Goal: Task Accomplishment & Management: Complete application form

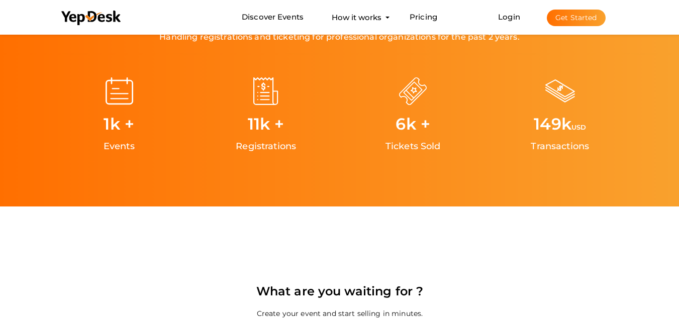
scroll to position [1959, 0]
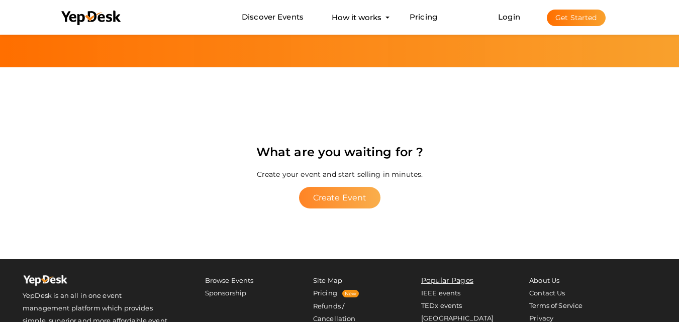
click at [361, 204] on button "Create Event" at bounding box center [339, 198] width 82 height 22
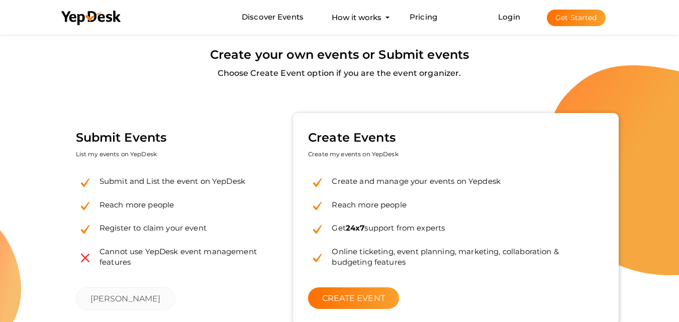
scroll to position [50, 0]
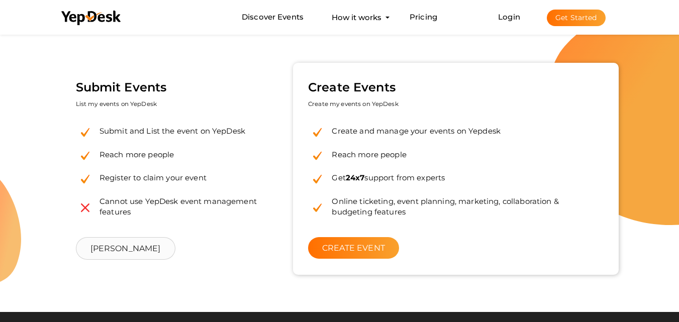
click at [151, 249] on link "[PERSON_NAME]" at bounding box center [125, 248] width 99 height 23
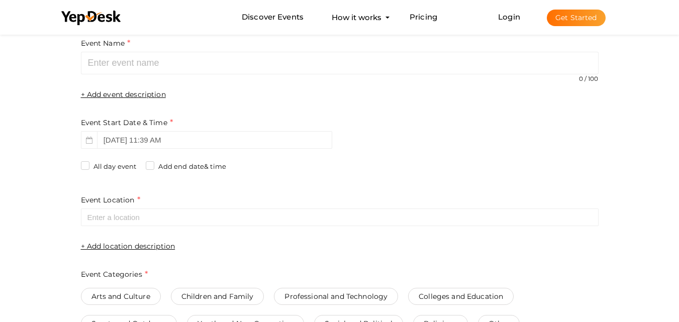
scroll to position [50, 0]
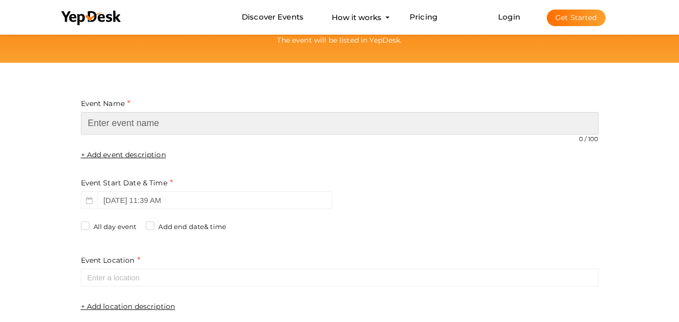
click at [293, 134] on input "text" at bounding box center [339, 123] width 517 height 23
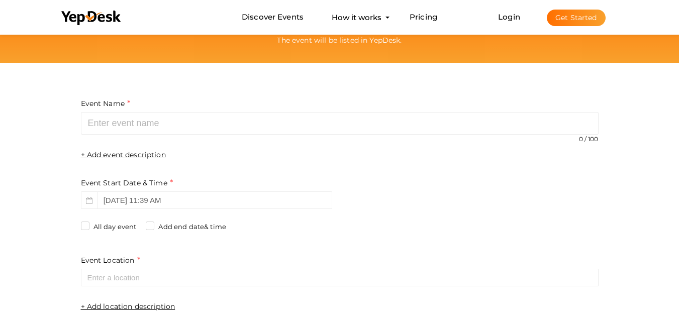
click at [497, 14] on span "Login Get Started" at bounding box center [551, 18] width 132 height 8
click at [503, 17] on link "Login" at bounding box center [509, 17] width 22 height 10
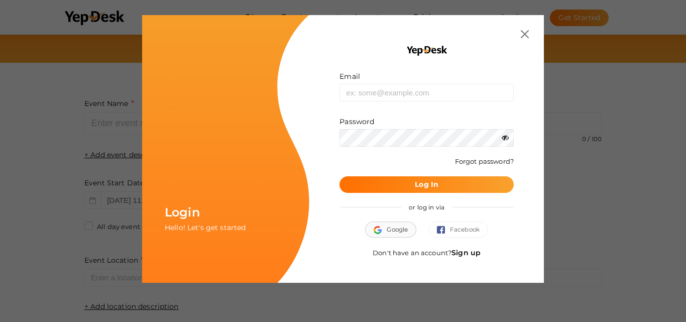
click at [396, 227] on span "Google" at bounding box center [391, 230] width 34 height 10
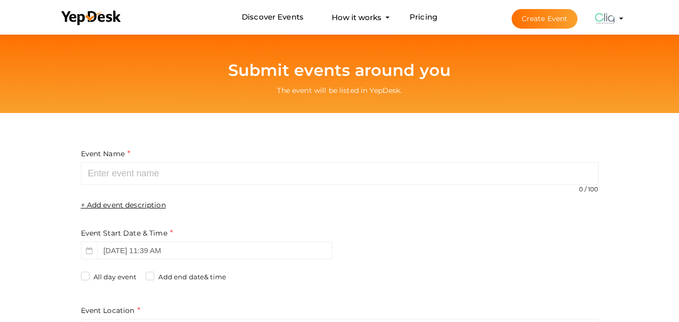
type input "Cliq Techno"
type input "[EMAIL_ADDRESS][DOMAIN_NAME]"
click at [602, 21] on img at bounding box center [605, 19] width 20 height 20
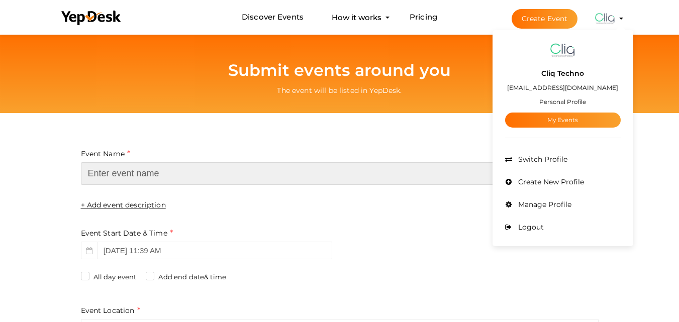
click at [419, 172] on input "text" at bounding box center [339, 173] width 517 height 23
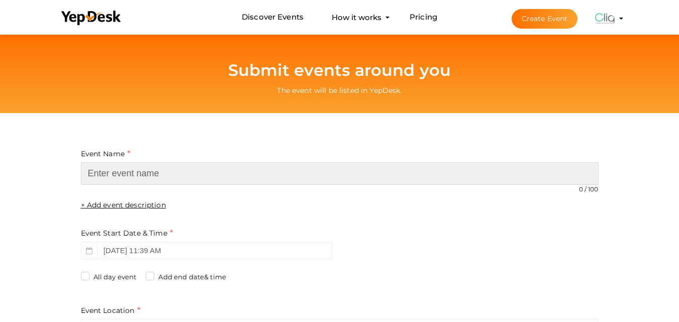
click at [163, 177] on input "text" at bounding box center [339, 173] width 517 height 23
paste input "Cliqtechno"
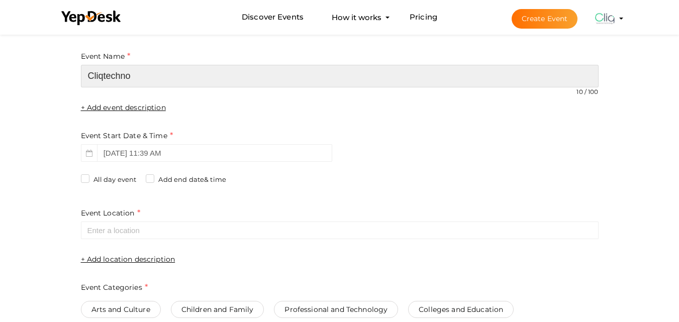
scroll to position [100, 0]
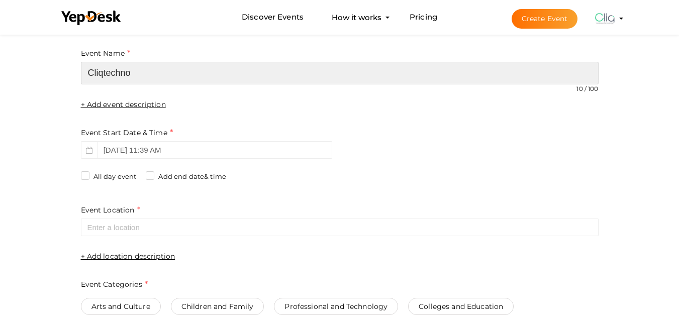
type input "Cliqtechno"
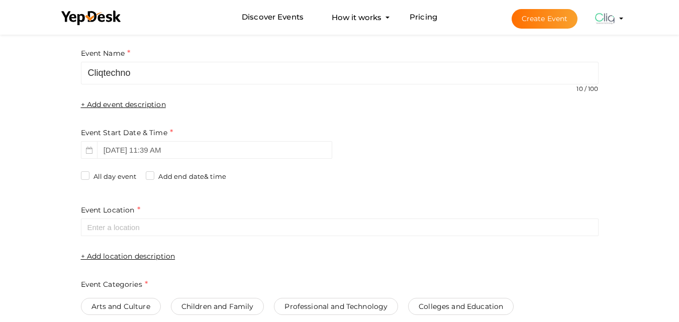
click at [130, 107] on label "+ Add event description" at bounding box center [123, 104] width 85 height 10
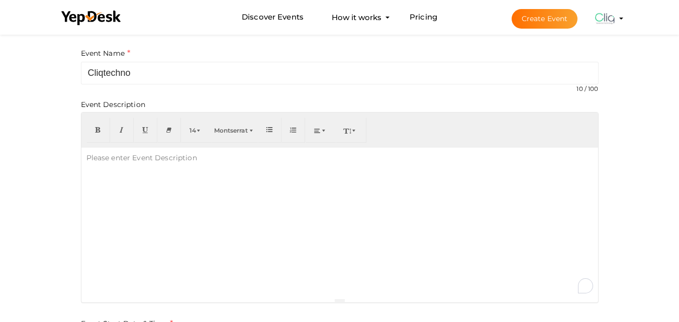
click at [111, 165] on div "Please enter Event Description" at bounding box center [141, 158] width 121 height 20
paste div "To enrich screen reader interactions, please activate Accessibility in Grammarl…"
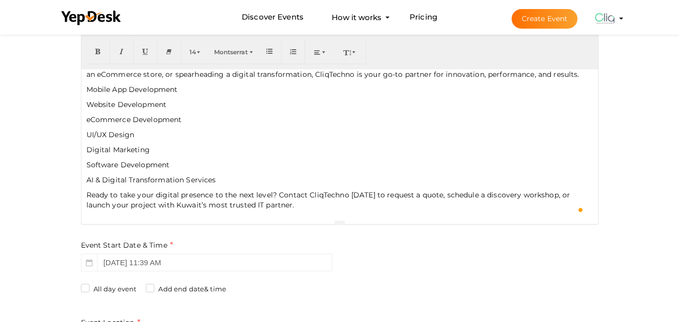
scroll to position [201, 0]
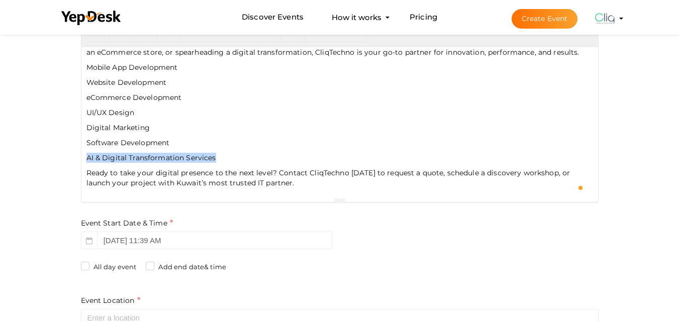
drag, startPoint x: 196, startPoint y: 158, endPoint x: 82, endPoint y: 160, distance: 113.6
click at [82, 160] on div "More About Cliqtechno CliqTechno is a premier Kuwait-registered IT company off…" at bounding box center [339, 122] width 516 height 151
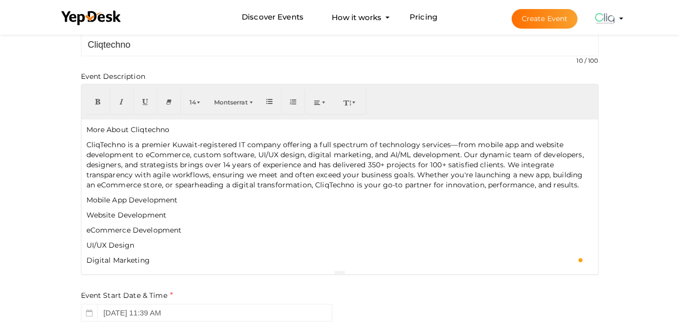
scroll to position [50, 0]
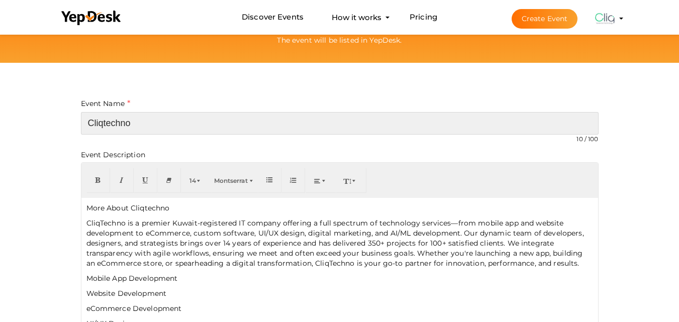
click at [377, 129] on input "Cliqtechno" at bounding box center [339, 123] width 517 height 23
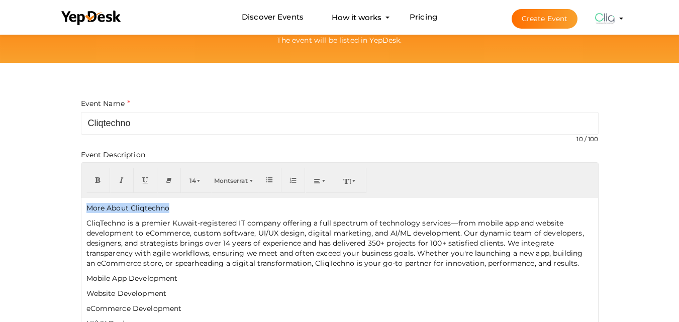
drag, startPoint x: 159, startPoint y: 204, endPoint x: 44, endPoint y: 199, distance: 115.6
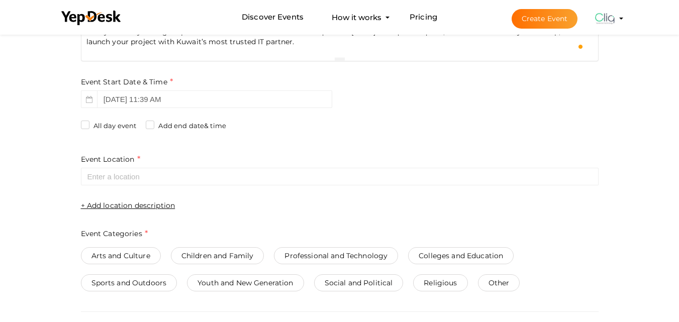
scroll to position [352, 0]
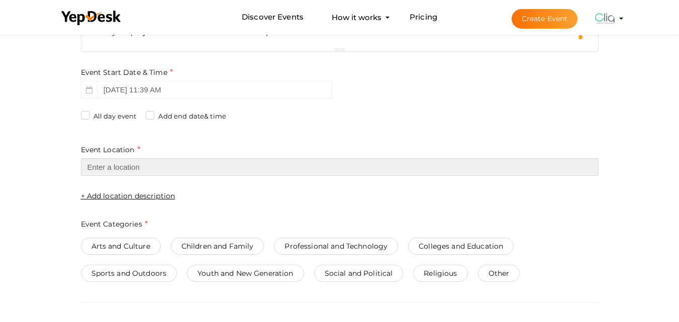
click at [122, 170] on input "text" at bounding box center [339, 167] width 517 height 18
click at [123, 168] on input "text" at bounding box center [339, 167] width 517 height 18
paste input "Habib Almunawer street,Al Daloum complex,office no. 14-15,Farwania Kuwait Al Fa…"
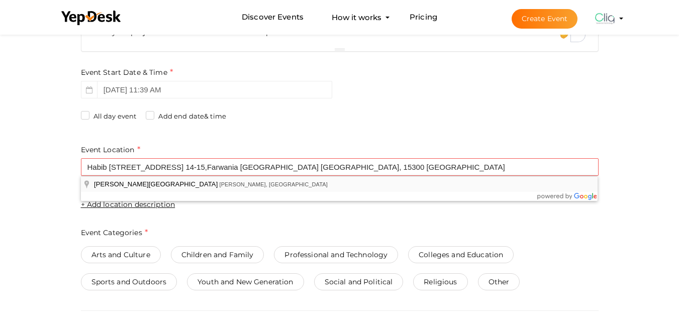
type input "Habeeb Munawer Street, Al Farwaniyah, Kuwait"
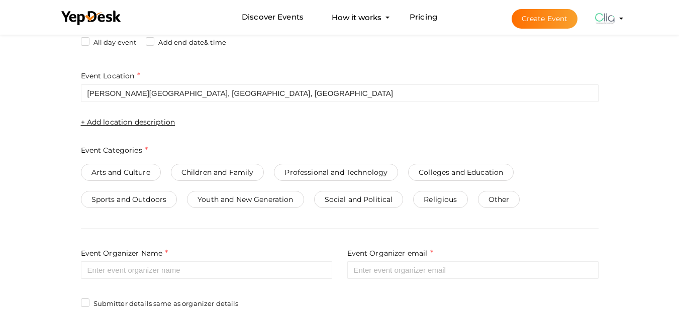
scroll to position [402, 0]
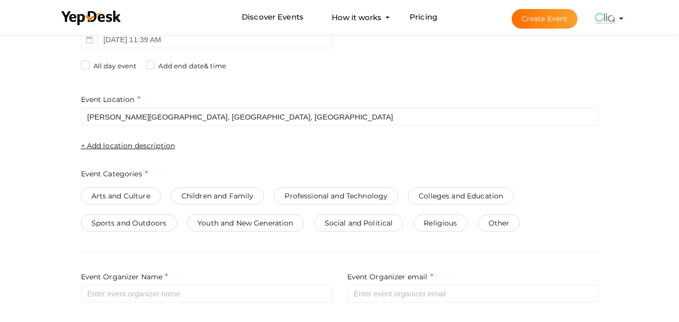
click at [492, 224] on span "Other" at bounding box center [499, 222] width 42 height 17
click at [328, 200] on span "Professional and Technology" at bounding box center [336, 195] width 124 height 17
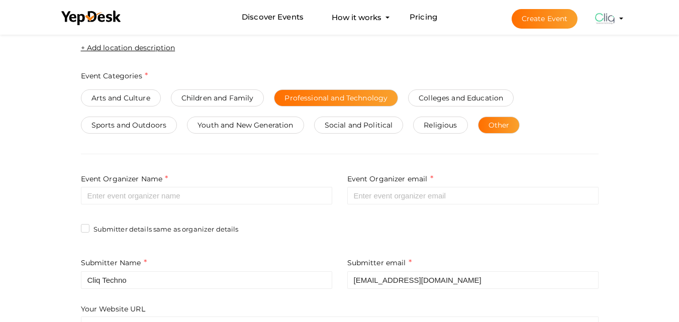
scroll to position [502, 0]
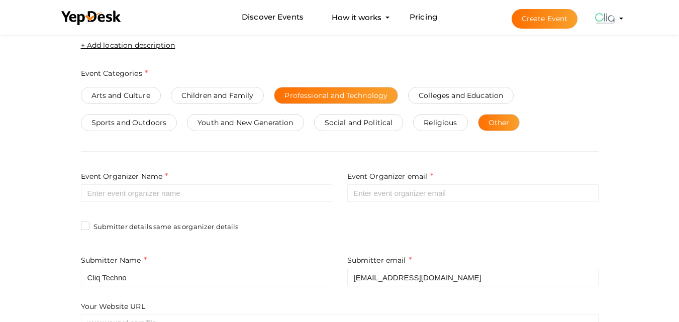
click at [492, 123] on span "Other" at bounding box center [499, 122] width 42 height 17
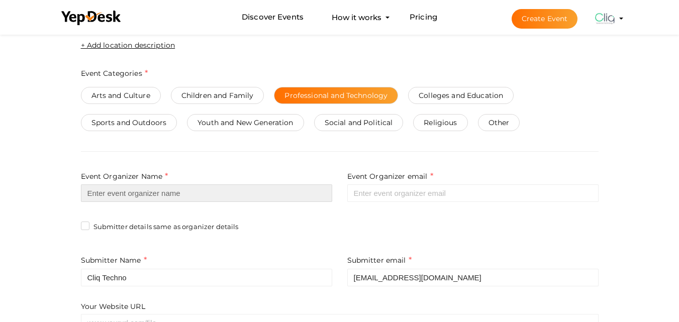
click at [137, 191] on input "text" at bounding box center [206, 193] width 251 height 18
click at [150, 196] on input "text" at bounding box center [206, 193] width 251 height 18
paste input "Cliqtechno"
type input "Cliqtechno"
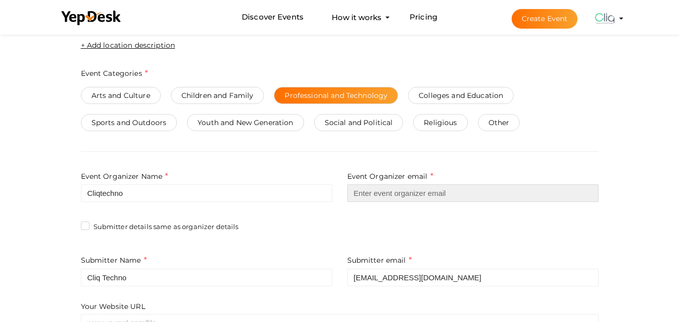
click at [384, 191] on input "email" at bounding box center [472, 193] width 251 height 18
paste input "sales@cliqtechno.com"
type input "sales@cliqtechno.com"
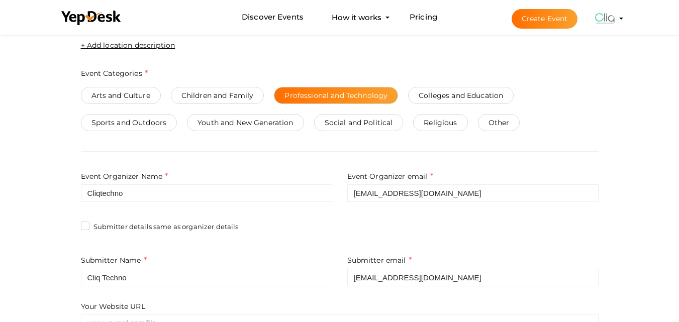
click at [321, 220] on div "Submitter details same as organizer details" at bounding box center [339, 228] width 517 height 23
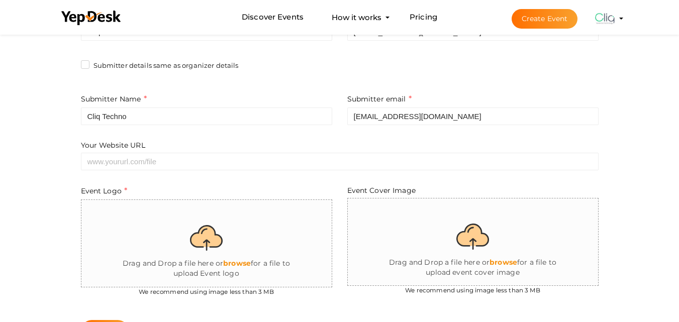
scroll to position [653, 0]
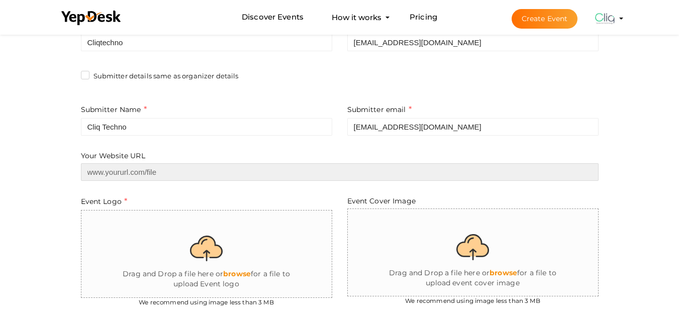
click at [99, 173] on input "text" at bounding box center [339, 172] width 517 height 18
paste input "https://www.cliqtechno.com/"
type input "https://www.cliqtechno.com/"
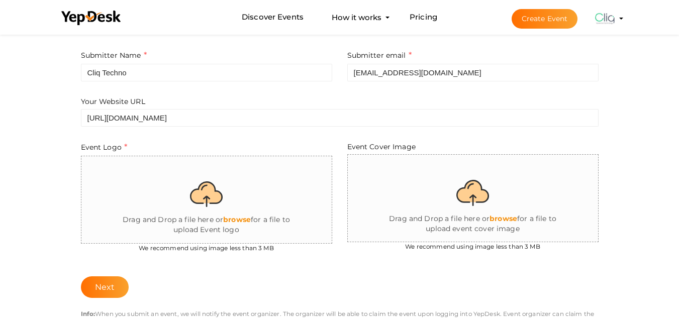
scroll to position [703, 0]
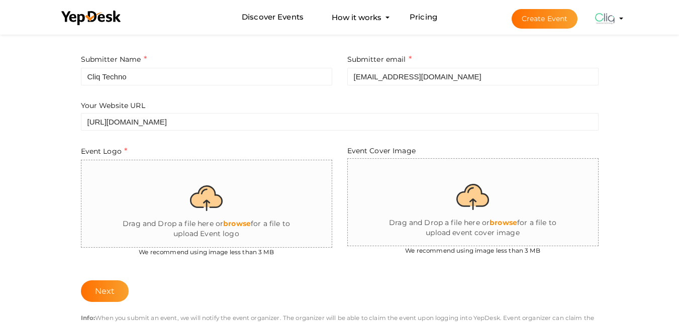
click at [206, 205] on input "file" at bounding box center [206, 204] width 250 height 88
click at [217, 201] on input "file" at bounding box center [206, 204] width 250 height 88
type input "C:\fakepath\cliq logo.png"
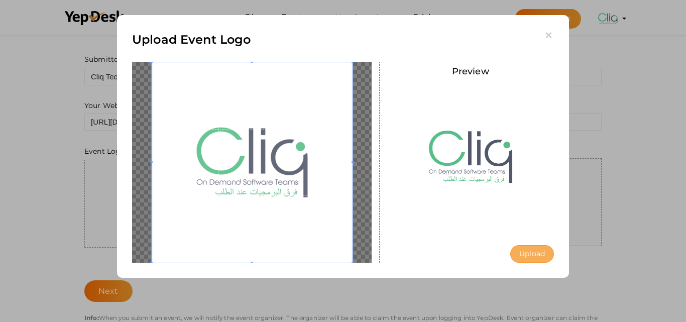
click at [526, 253] on button "Upload" at bounding box center [532, 254] width 44 height 18
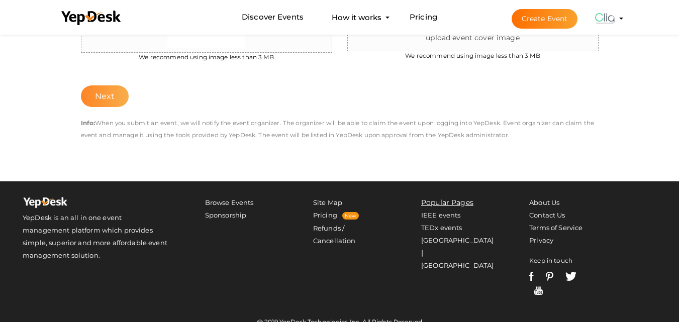
click at [112, 101] on span "Next" at bounding box center [105, 96] width 20 height 12
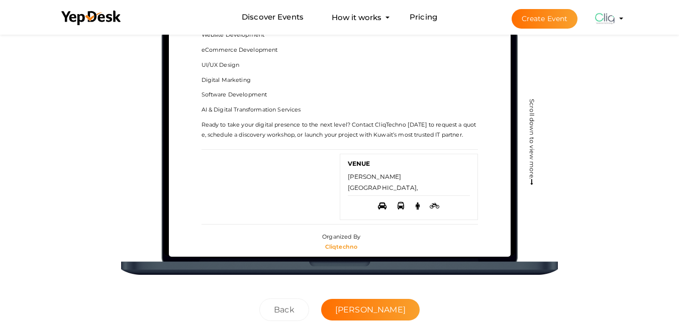
scroll to position [151, 0]
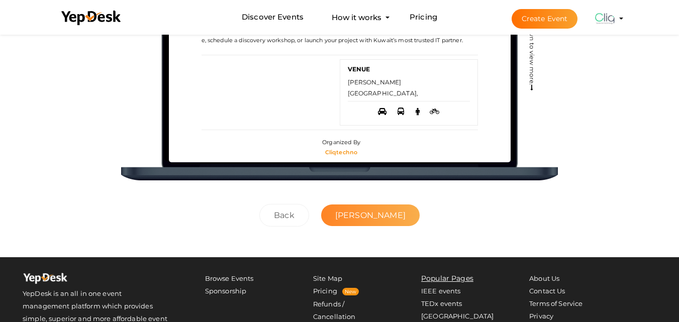
click at [353, 217] on button "Submit event" at bounding box center [370, 215] width 98 height 22
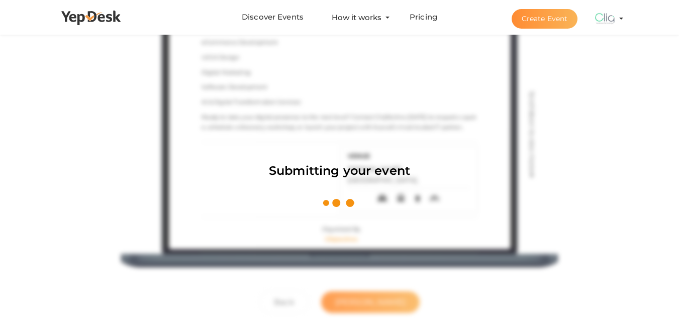
scroll to position [0, 0]
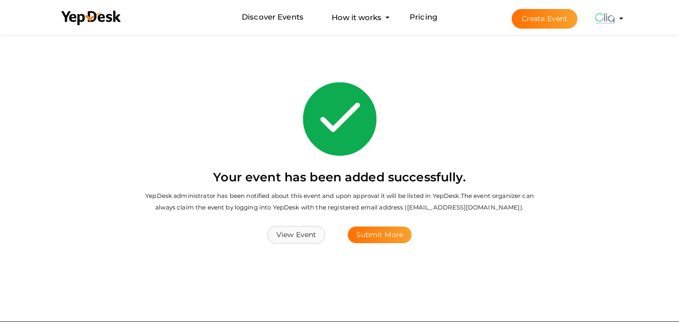
click at [304, 237] on button "View Event" at bounding box center [296, 235] width 58 height 18
